Goal: Task Accomplishment & Management: Manage account settings

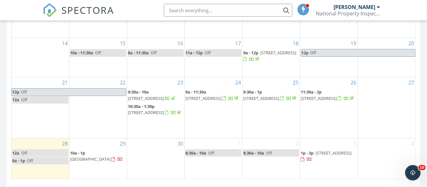
scroll to position [472, 0]
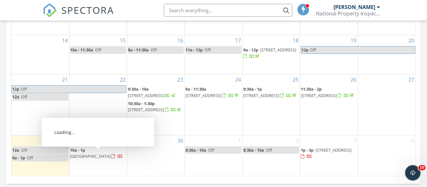
click at [91, 153] on span "8950 Baroque Ter, Sarasota 34240" at bounding box center [90, 156] width 40 height 6
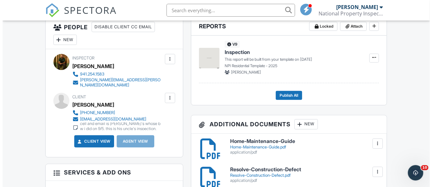
scroll to position [222, 0]
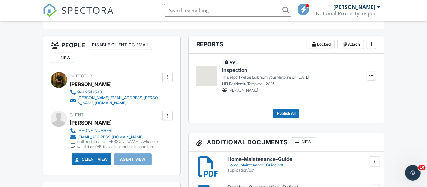
click at [164, 117] on div at bounding box center [167, 116] width 10 height 10
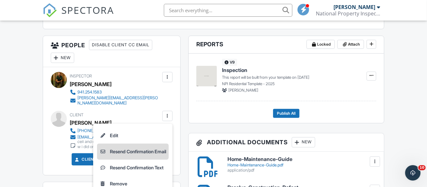
click at [153, 153] on li "Resend Confirmation Email" at bounding box center [133, 152] width 72 height 16
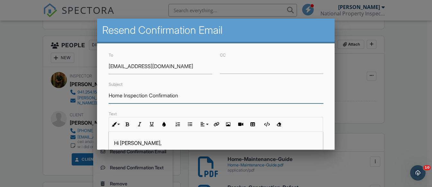
click at [186, 94] on input "Home Inspection Confirmation" at bounding box center [216, 96] width 214 height 16
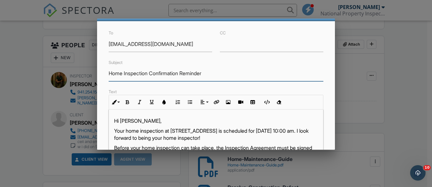
scroll to position [38, 0]
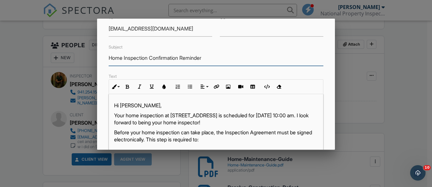
type input "Home Inspection Confirmation Reminder"
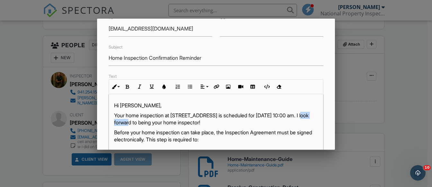
drag, startPoint x: 143, startPoint y: 121, endPoint x: 115, endPoint y: 120, distance: 27.3
click at [115, 120] on p "Your home inspection at [STREET_ADDRESS] is scheduled for [DATE] 10:00 am. I lo…" at bounding box center [215, 119] width 203 height 14
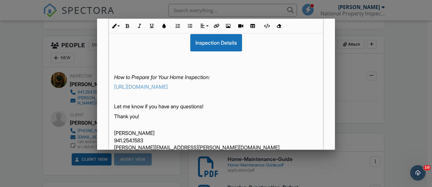
scroll to position [184, 0]
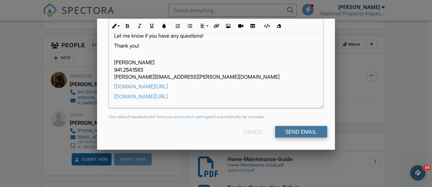
click at [287, 131] on input "Send Email" at bounding box center [301, 132] width 52 height 12
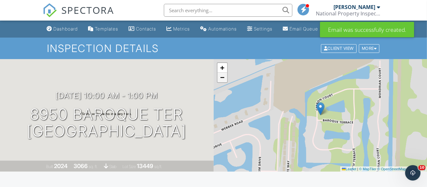
click at [222, 81] on span "−" at bounding box center [222, 77] width 4 height 8
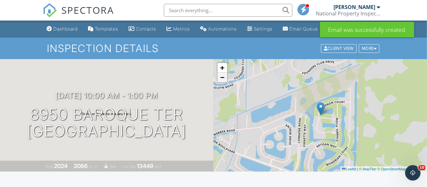
click at [222, 81] on span "−" at bounding box center [222, 77] width 4 height 8
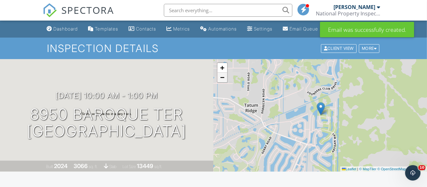
click at [222, 81] on span "−" at bounding box center [222, 77] width 4 height 8
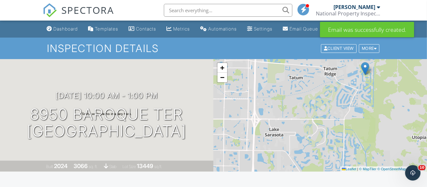
drag, startPoint x: 240, startPoint y: 112, endPoint x: 285, endPoint y: 65, distance: 64.3
click at [285, 65] on div "+ − Leaflet | © MapTiler © OpenStreetMap contributors" at bounding box center [321, 115] width 214 height 112
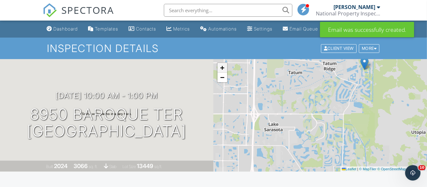
click at [222, 72] on span "+" at bounding box center [222, 68] width 4 height 8
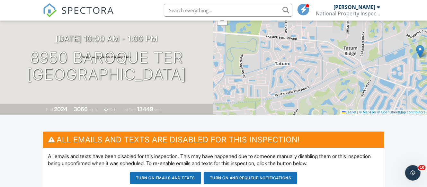
drag, startPoint x: 245, startPoint y: 106, endPoint x: 258, endPoint y: 179, distance: 73.4
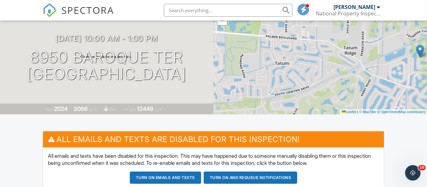
click at [256, 114] on div "+ − Leaflet | © MapTiler © OpenStreetMap contributors" at bounding box center [321, 58] width 214 height 112
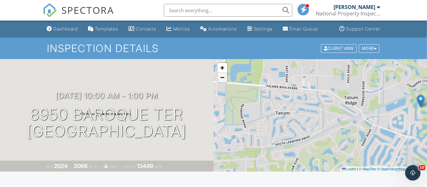
click at [218, 82] on link "−" at bounding box center [223, 78] width 10 height 10
